Goal: Information Seeking & Learning: Learn about a topic

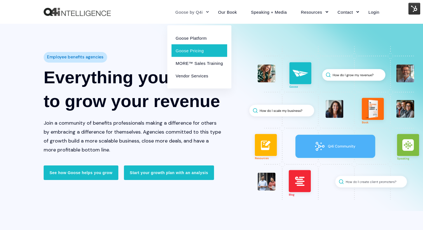
click at [201, 48] on link "Goose Pricing" at bounding box center [200, 50] width 56 height 13
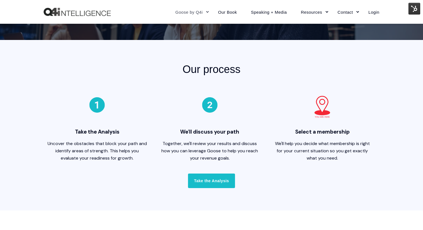
scroll to position [92, 0]
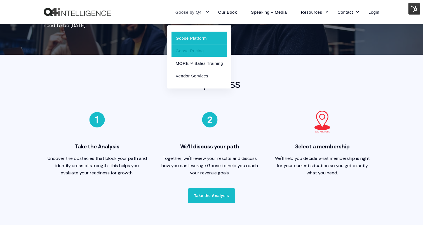
click at [190, 40] on link "Goose Platform" at bounding box center [200, 38] width 56 height 13
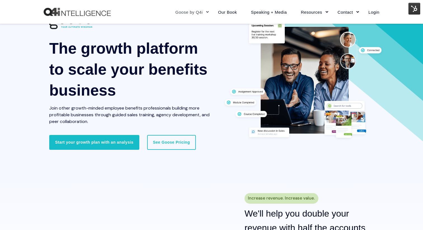
scroll to position [41, 0]
